Goal: Task Accomplishment & Management: Manage account settings

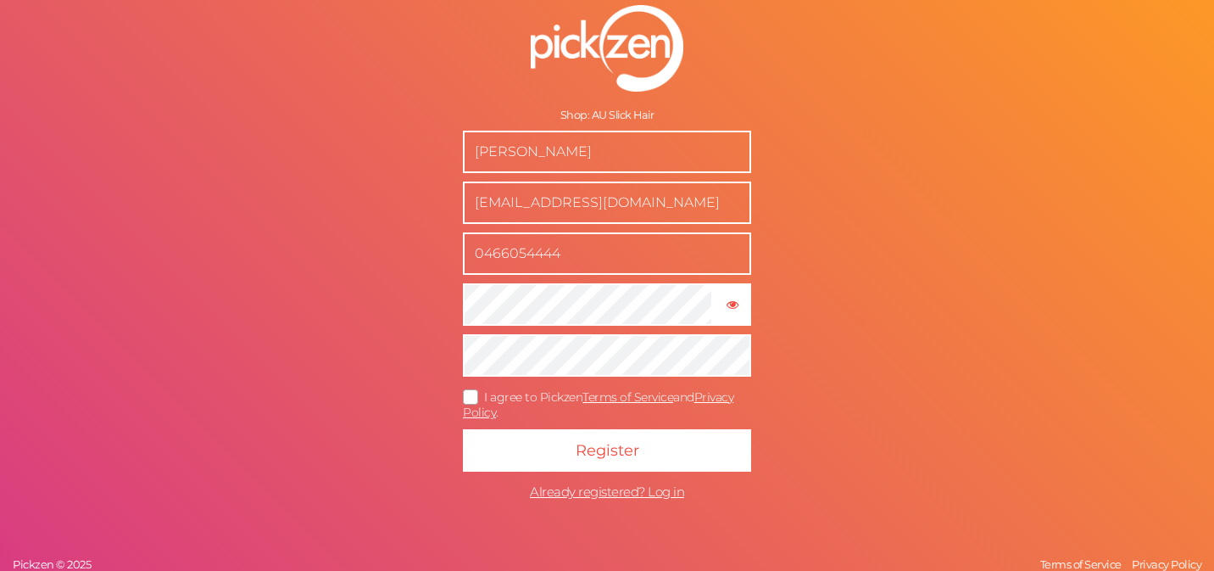
click at [572, 161] on input "[PERSON_NAME]" at bounding box center [607, 152] width 288 height 42
type input "[PERSON_NAME]"
click at [551, 263] on input "0466054444" at bounding box center [607, 253] width 288 height 42
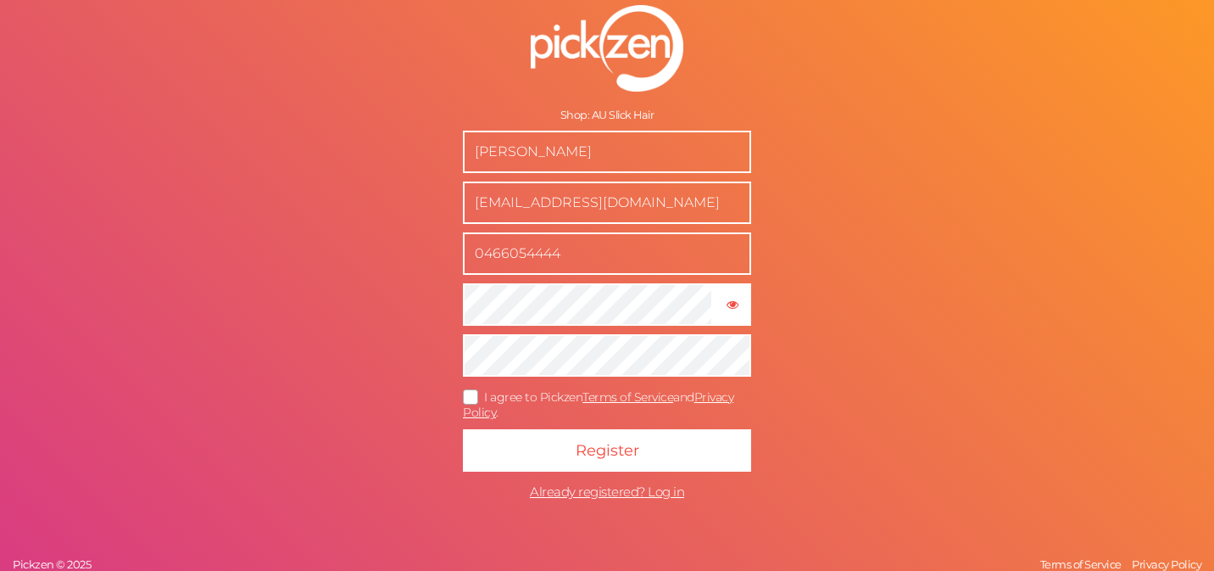
drag, startPoint x: 583, startPoint y: 256, endPoint x: 375, endPoint y: 256, distance: 207.7
click at [375, 256] on div "Shop: AU Slick Hair [PERSON_NAME] [EMAIL_ADDRESS][DOMAIN_NAME] 0466054444 × Sho…" at bounding box center [607, 285] width 1214 height 571
type input "0405677400"
click at [730, 308] on icon "button" at bounding box center [733, 304] width 12 height 12
click at [471, 393] on icon at bounding box center [471, 396] width 27 height 9
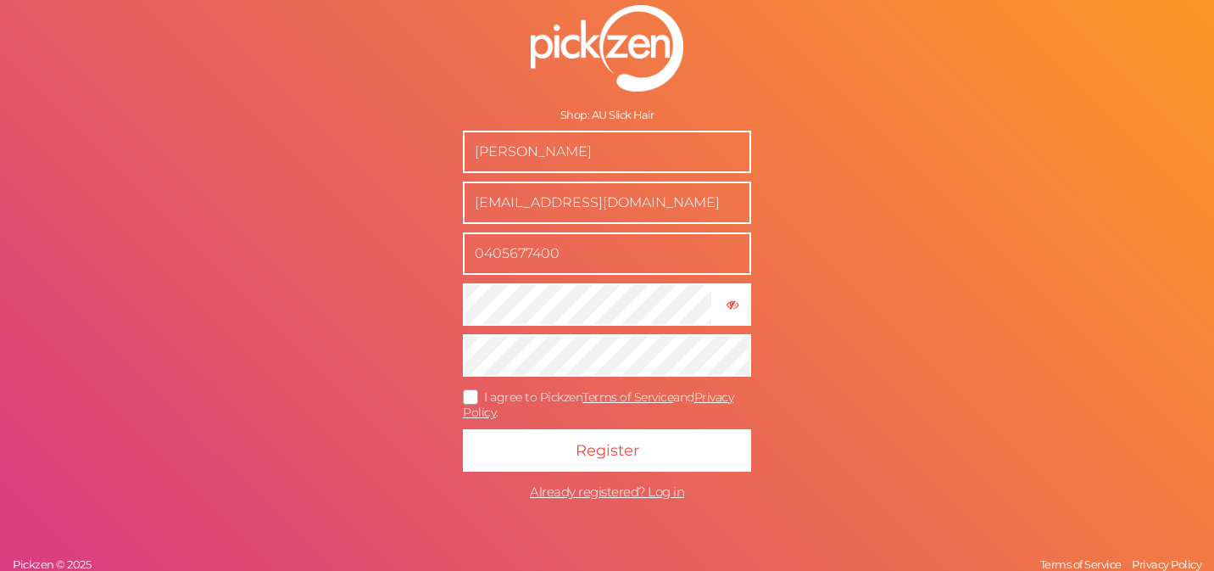
click at [0, 0] on input "I agree to Pickzen Terms of Service and Privacy Policy ." at bounding box center [0, 0] width 0 height 0
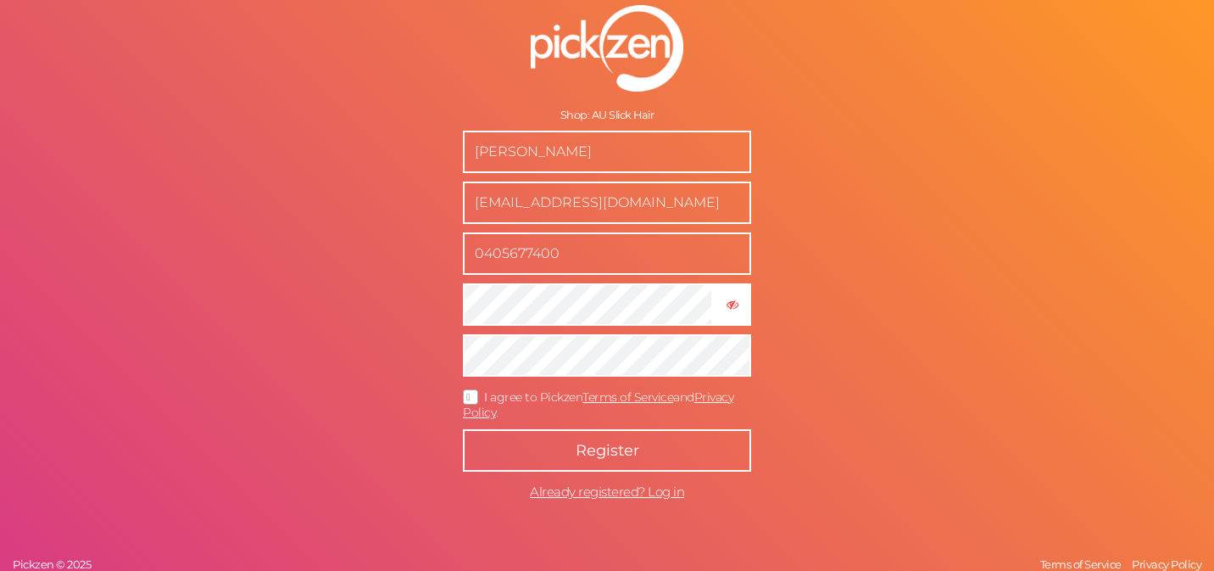
click at [602, 453] on span "Register" at bounding box center [608, 450] width 64 height 19
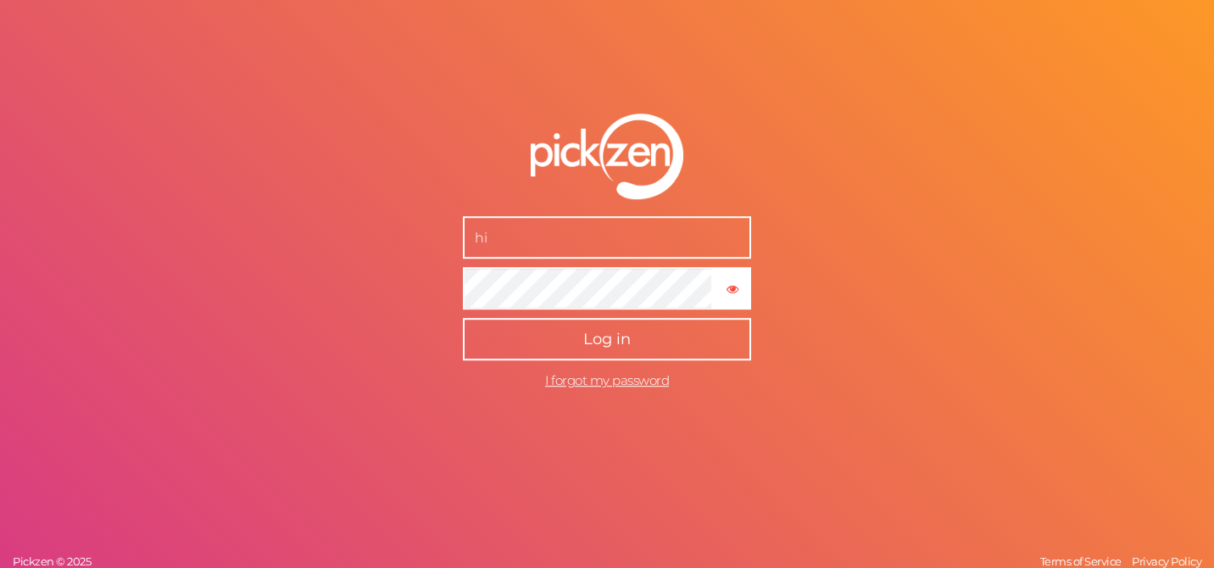
type input "[EMAIL_ADDRESS][DOMAIN_NAME]"
click at [615, 340] on span "Log in" at bounding box center [606, 340] width 47 height 19
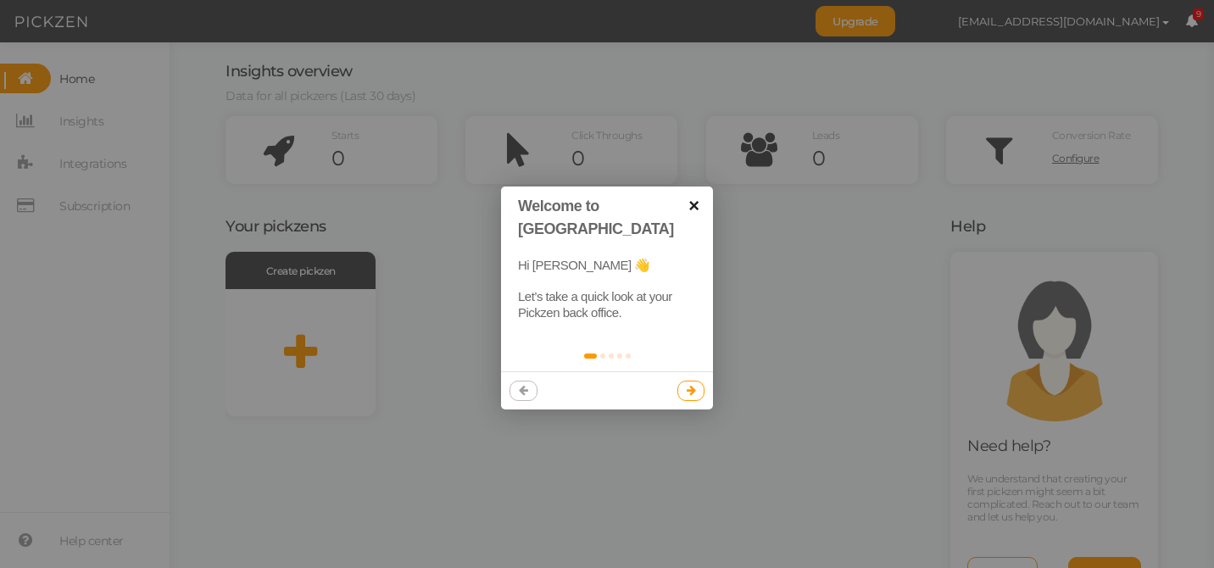
click at [690, 210] on link "×" at bounding box center [694, 206] width 38 height 38
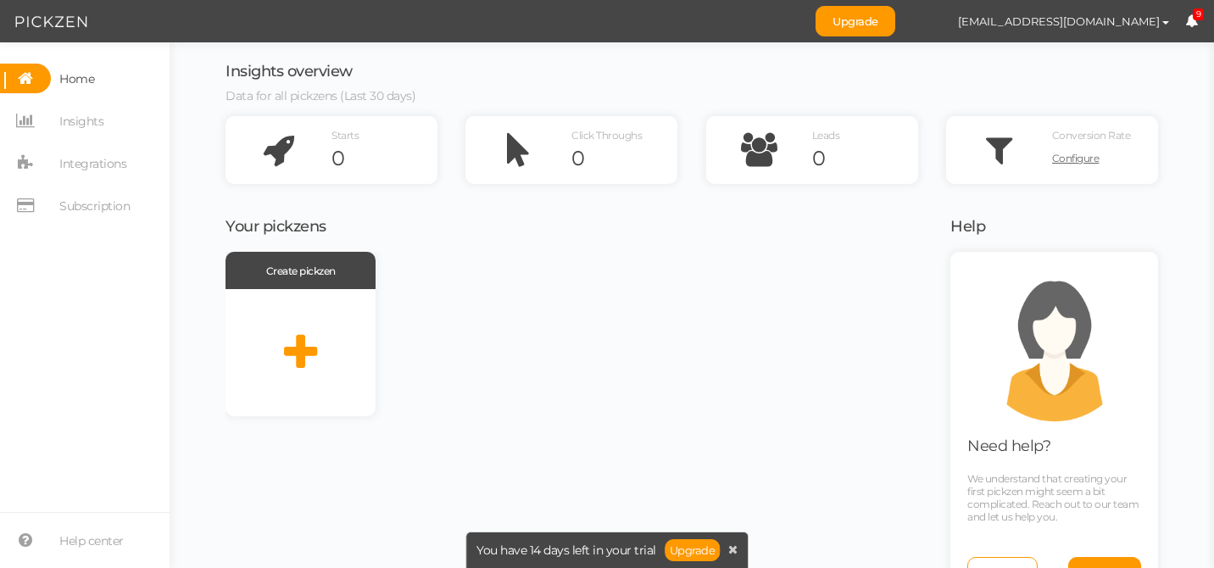
click at [636, 362] on div "Create pickzen" at bounding box center [578, 334] width 704 height 165
click at [97, 212] on span "Subscription" at bounding box center [94, 205] width 70 height 27
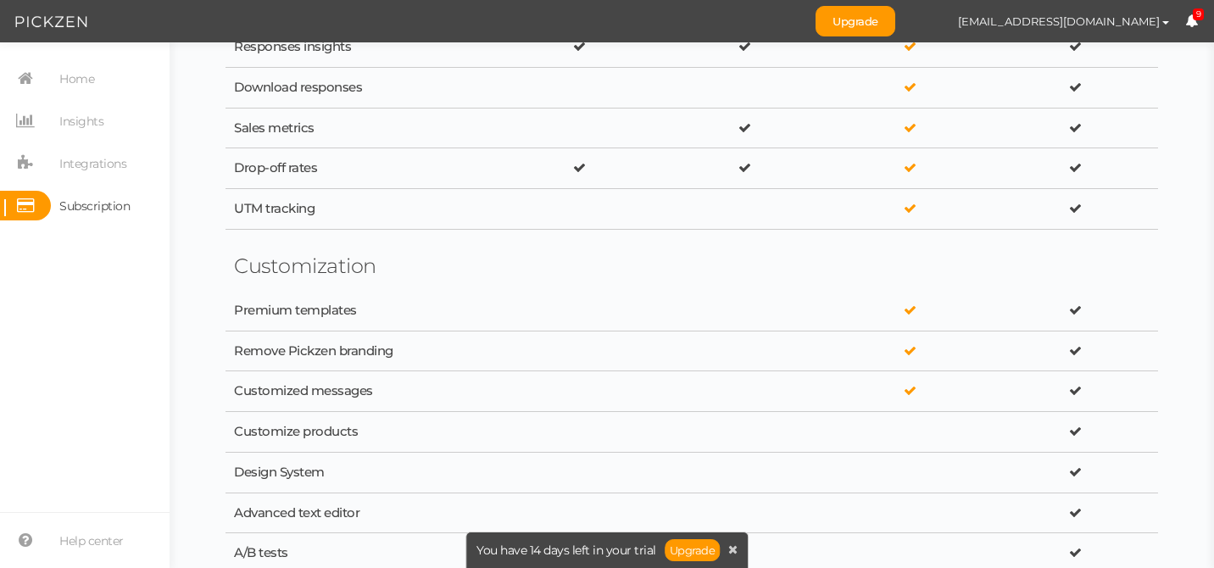
scroll to position [841, 0]
